Goal: Task Accomplishment & Management: Manage account settings

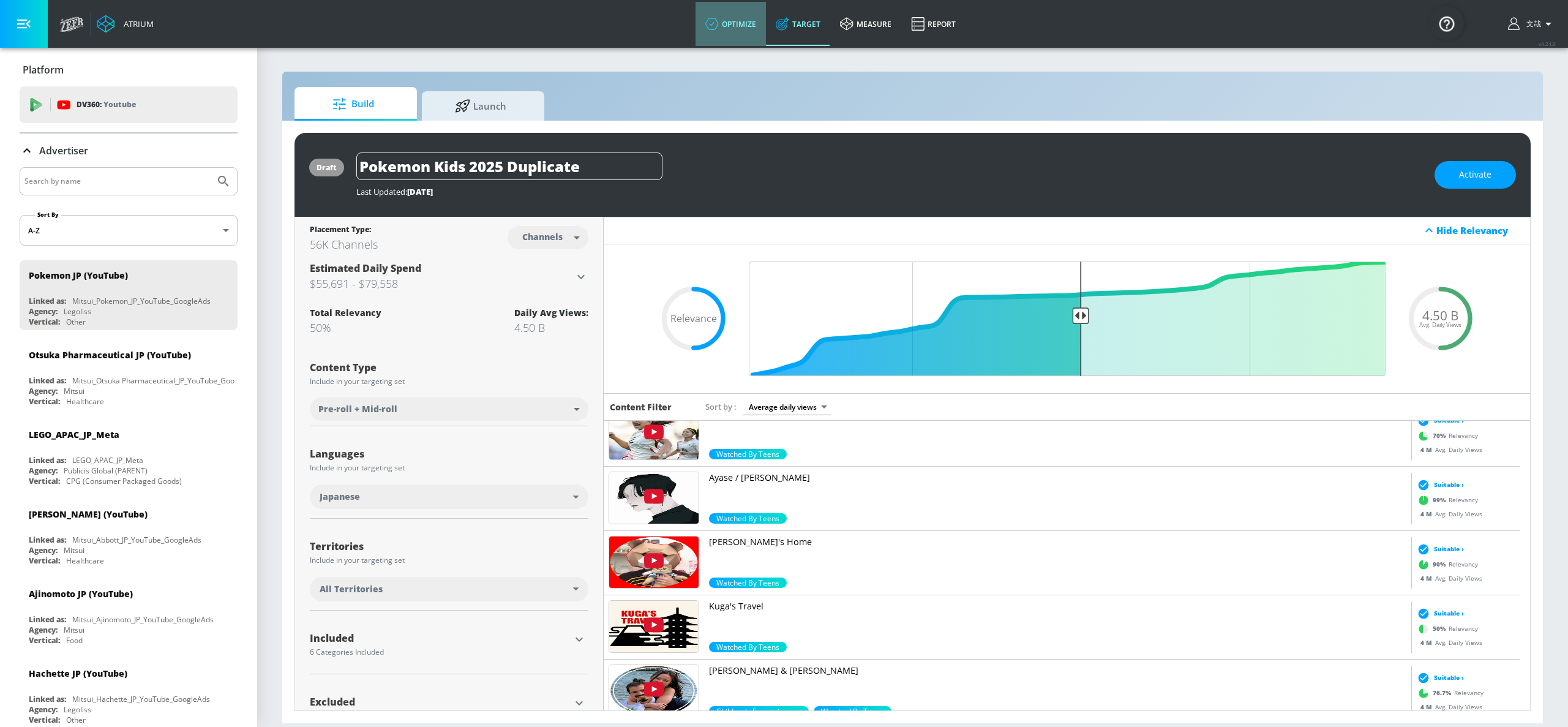
click at [733, 30] on link "optimize" at bounding box center [730, 24] width 71 height 44
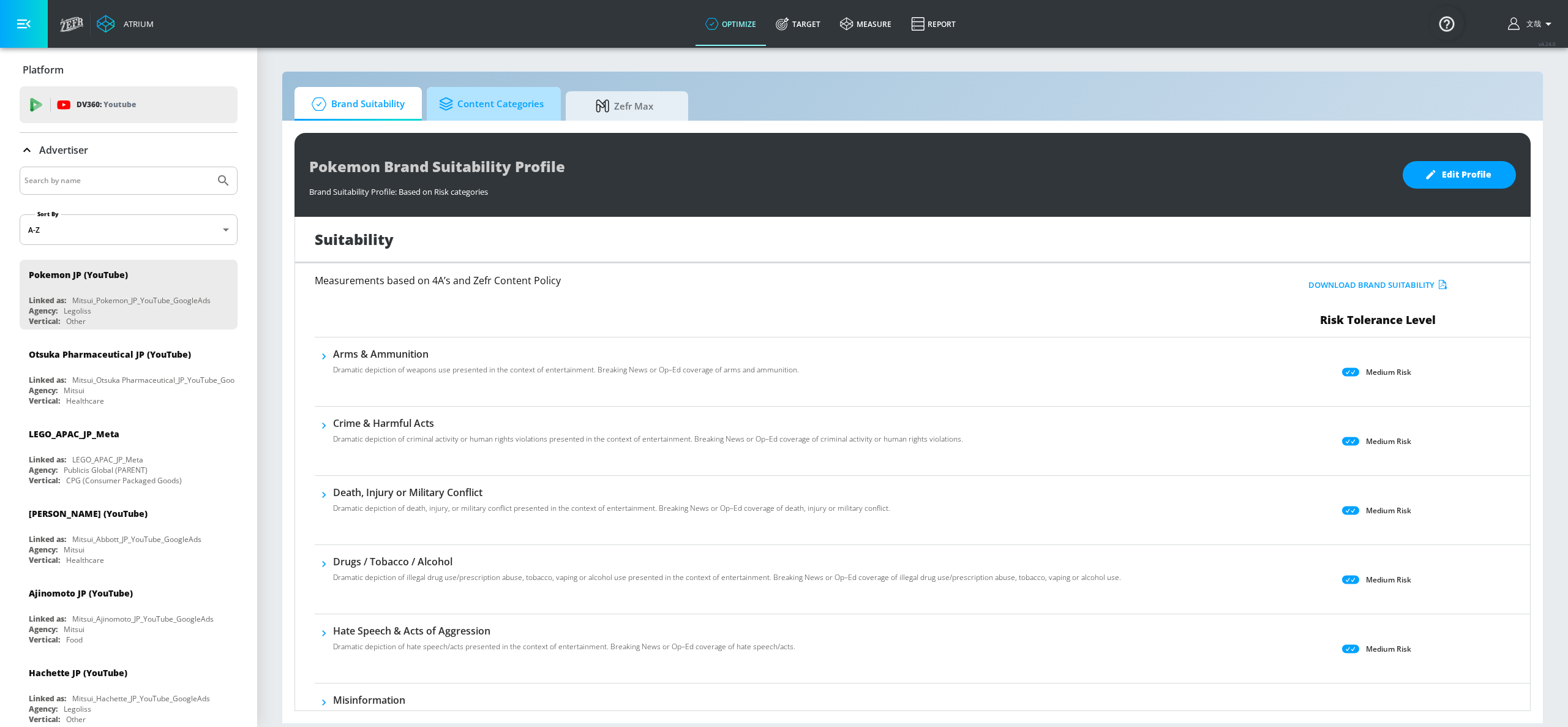
click at [488, 105] on span "Content Categories" at bounding box center [491, 103] width 104 height 29
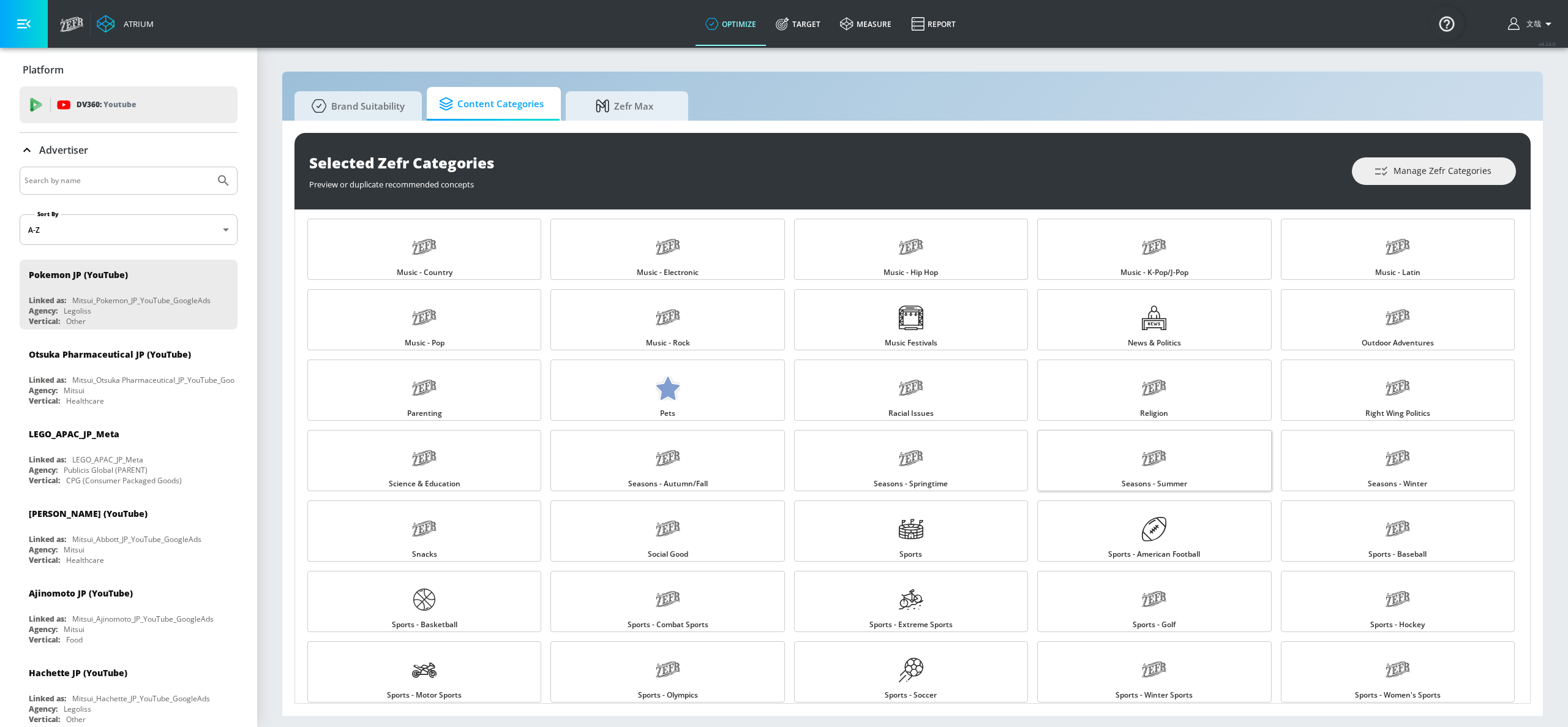
scroll to position [1074, 0]
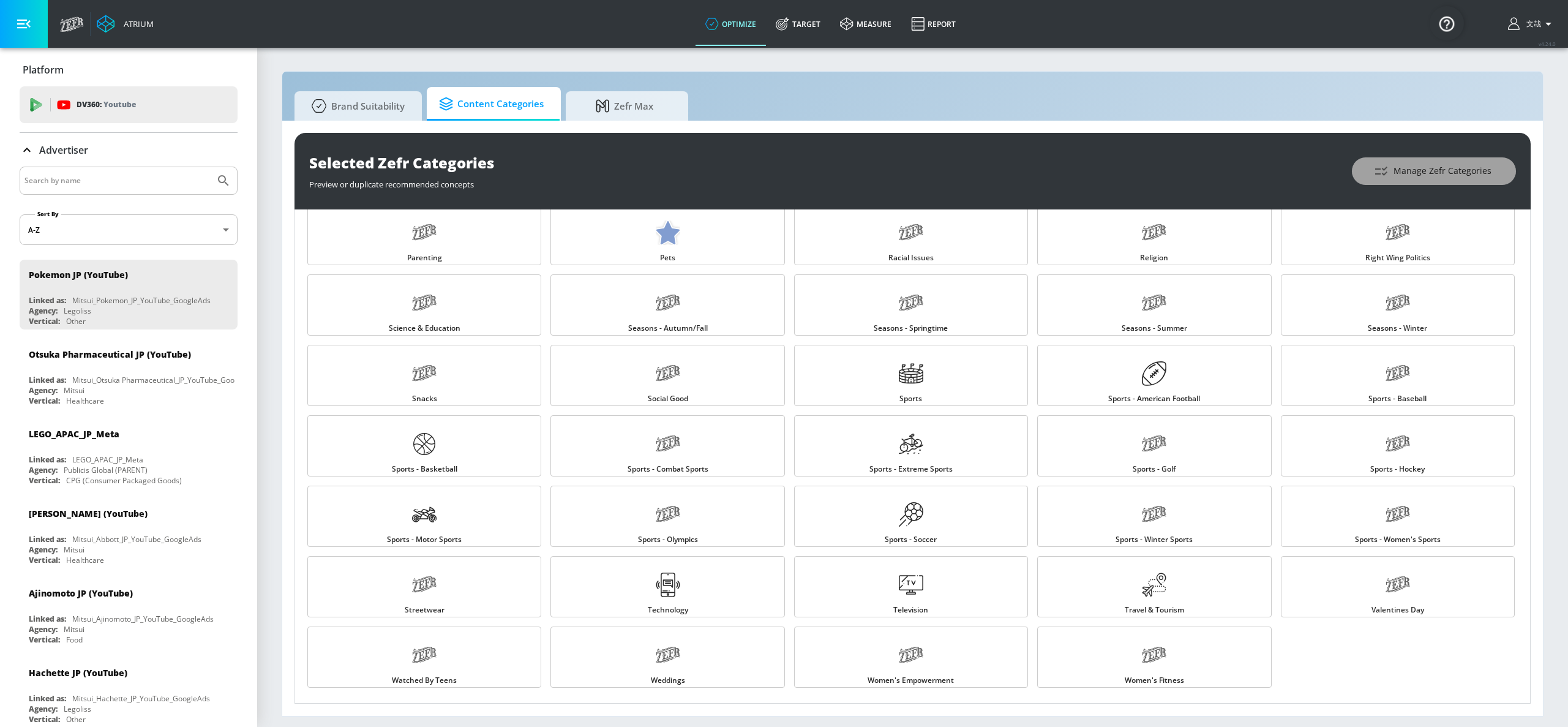
click at [1433, 162] on button "Manage Zefr Categories" at bounding box center [1434, 171] width 164 height 27
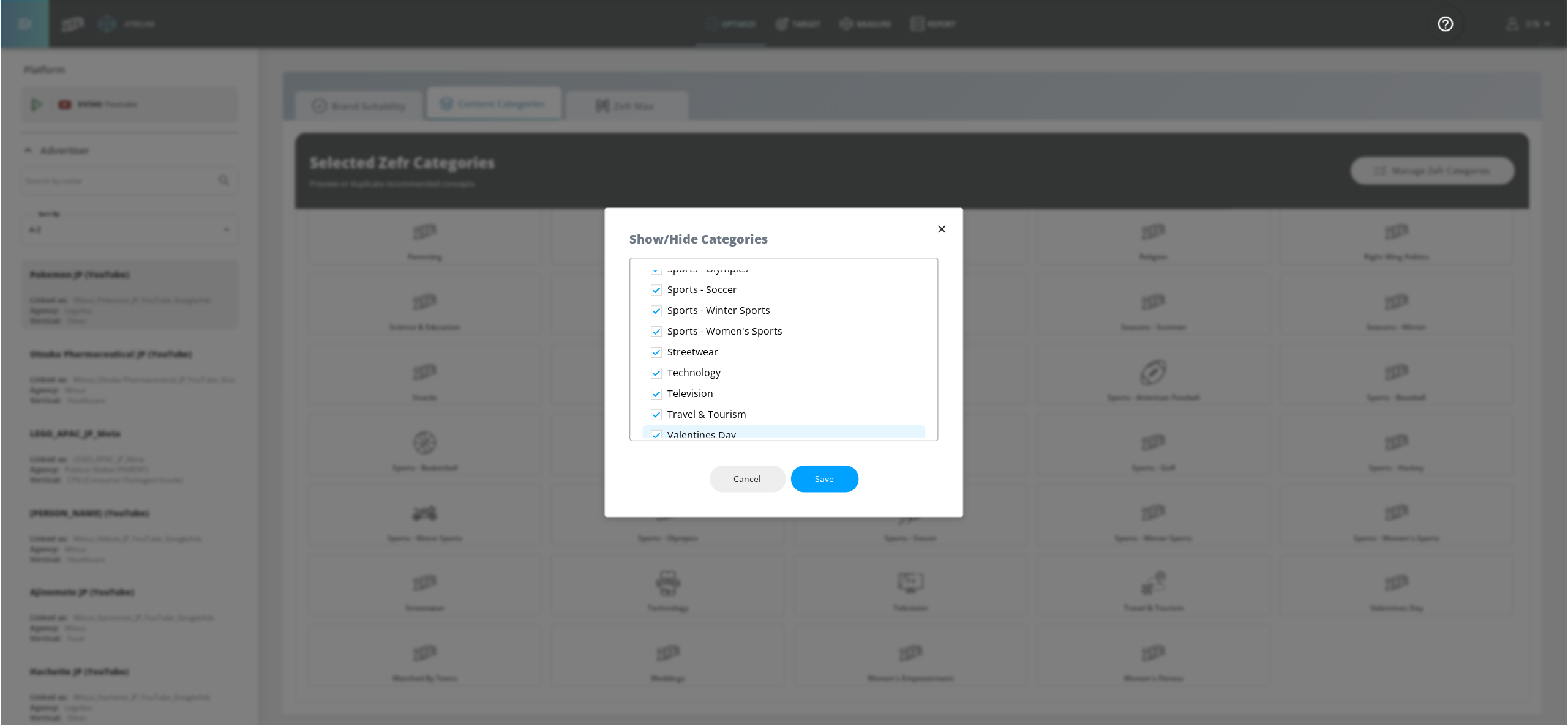
scroll to position [2129, 0]
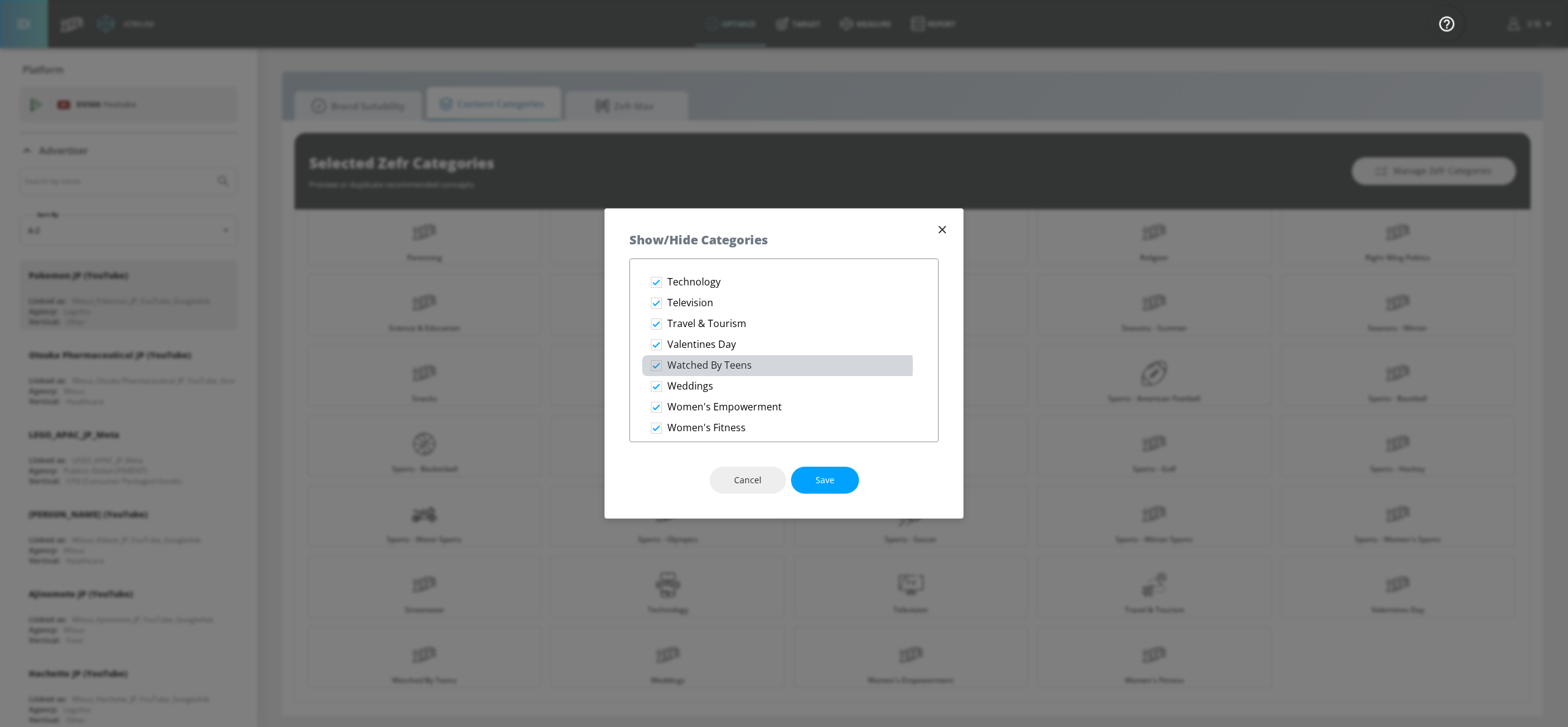
drag, startPoint x: 761, startPoint y: 366, endPoint x: 689, endPoint y: 463, distance: 120.8
click at [685, 370] on li "Watched By Teens" at bounding box center [784, 365] width 283 height 21
checkbox input "false"
drag, startPoint x: 669, startPoint y: 369, endPoint x: 685, endPoint y: 367, distance: 16.1
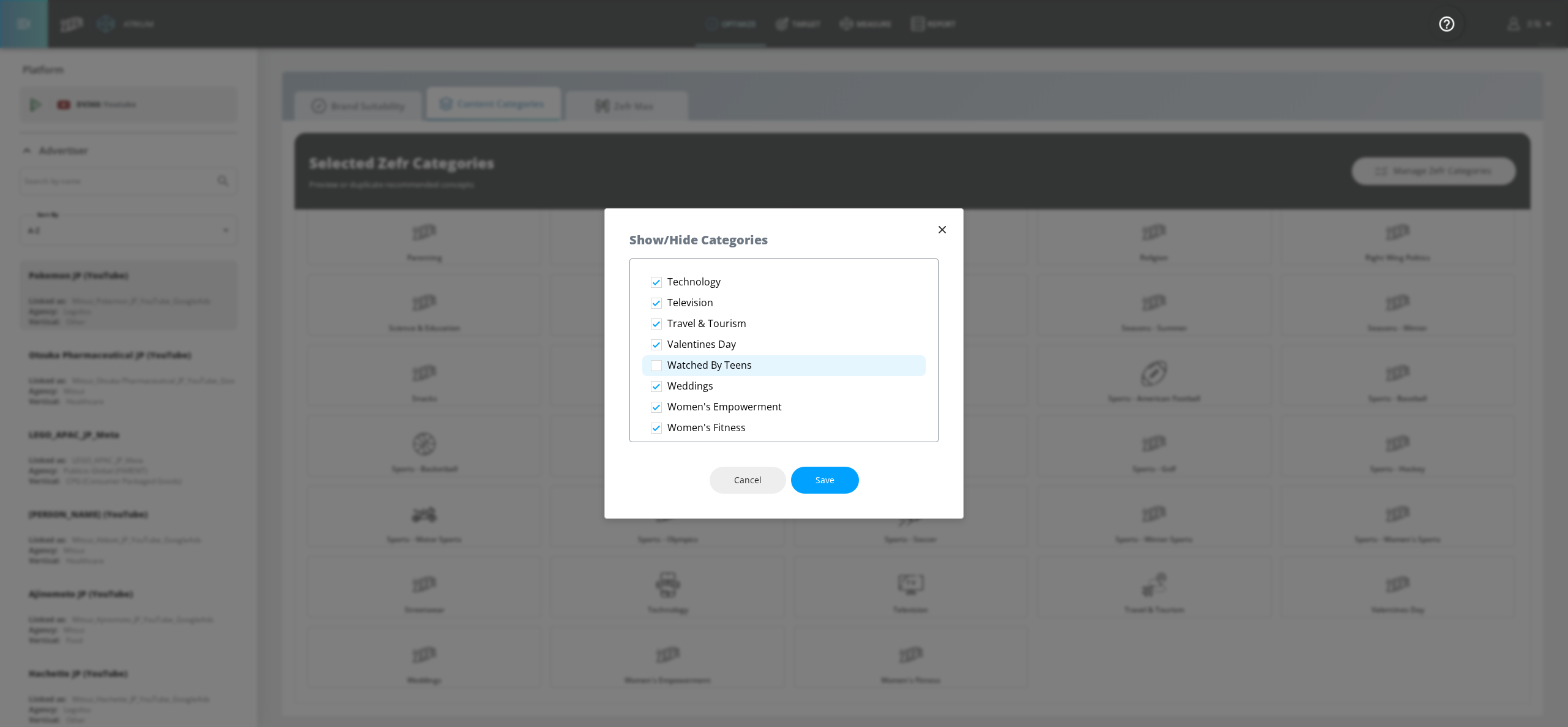
click at [669, 369] on p "Watched By Teens" at bounding box center [710, 365] width 85 height 13
checkbox input "true"
click at [941, 226] on icon "button" at bounding box center [942, 229] width 13 height 13
